Goal: Information Seeking & Learning: Learn about a topic

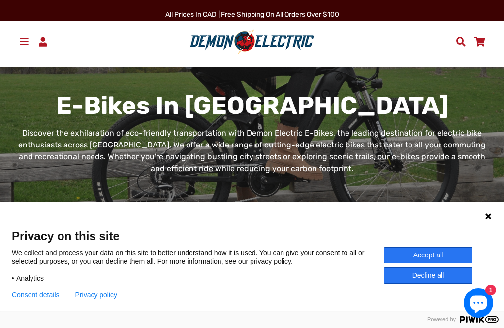
click at [409, 256] on button "Accept all" at bounding box center [428, 255] width 89 height 16
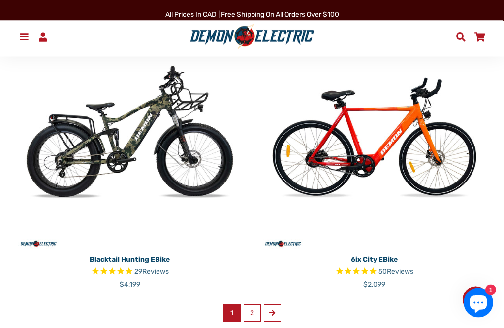
scroll to position [1631, 0]
click at [271, 316] on link "Next" at bounding box center [272, 312] width 17 height 17
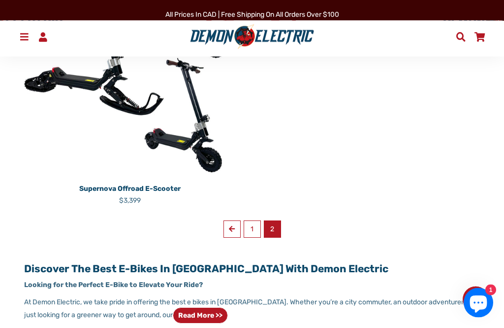
scroll to position [580, 0]
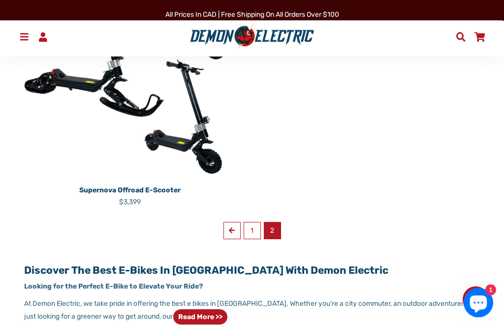
click at [220, 228] on div "Previous 1 2" at bounding box center [252, 230] width 475 height 17
click at [227, 234] on link "Previous" at bounding box center [232, 230] width 17 height 17
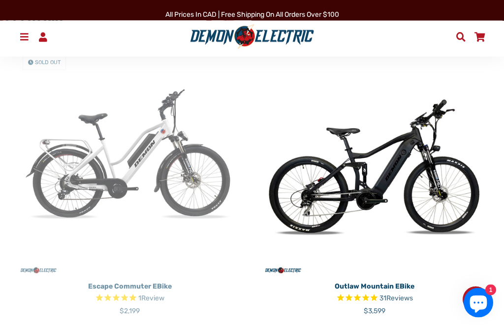
scroll to position [1038, 0]
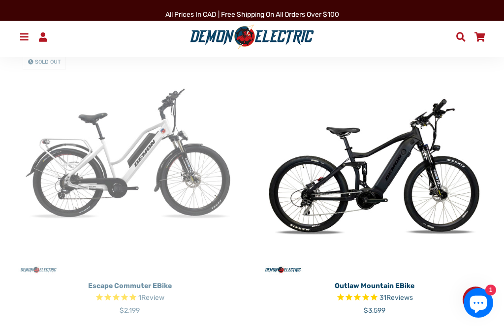
click at [302, 214] on img at bounding box center [375, 162] width 230 height 230
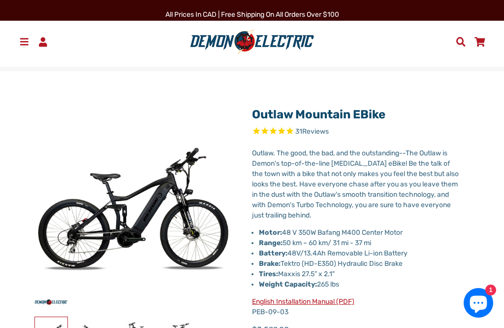
select select "******"
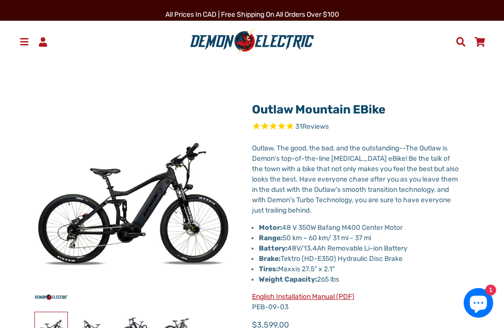
scroll to position [3, 0]
